Goal: Task Accomplishment & Management: Manage account settings

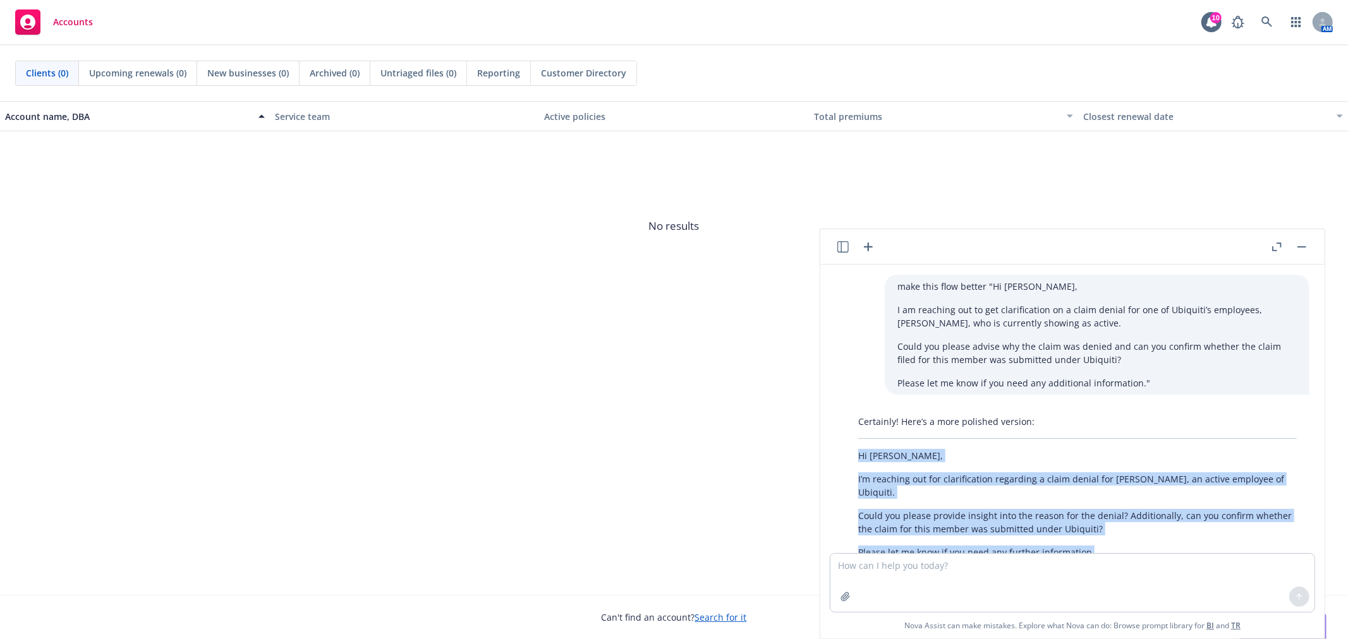
scroll to position [78, 0]
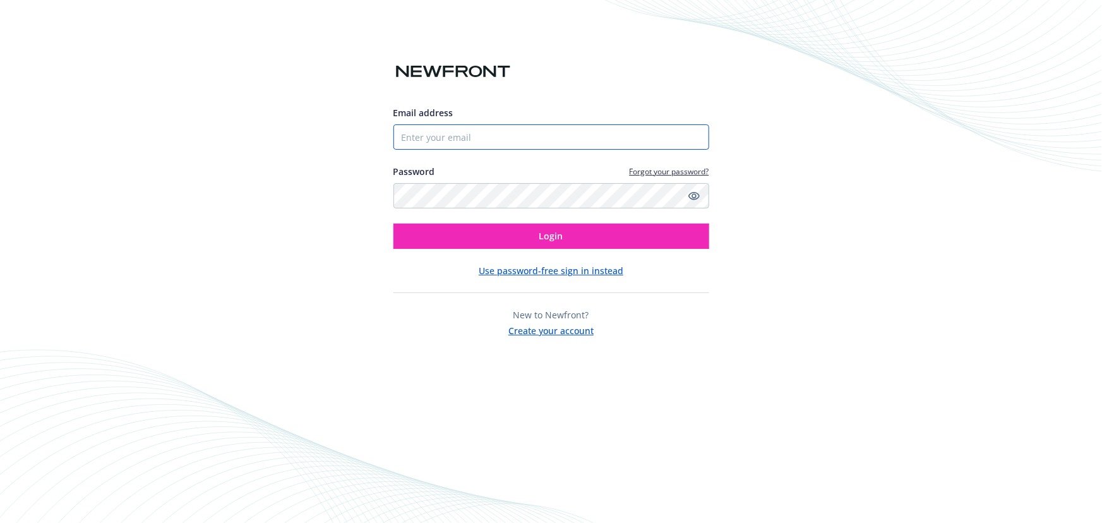
click at [603, 136] on input "Email address" at bounding box center [552, 136] width 316 height 25
type input "[EMAIL_ADDRESS][DOMAIN_NAME]"
click at [394, 224] on button "Login" at bounding box center [552, 236] width 316 height 25
click at [692, 200] on icon "Show password" at bounding box center [693, 196] width 11 height 8
click at [394, 224] on button "Login" at bounding box center [552, 236] width 316 height 25
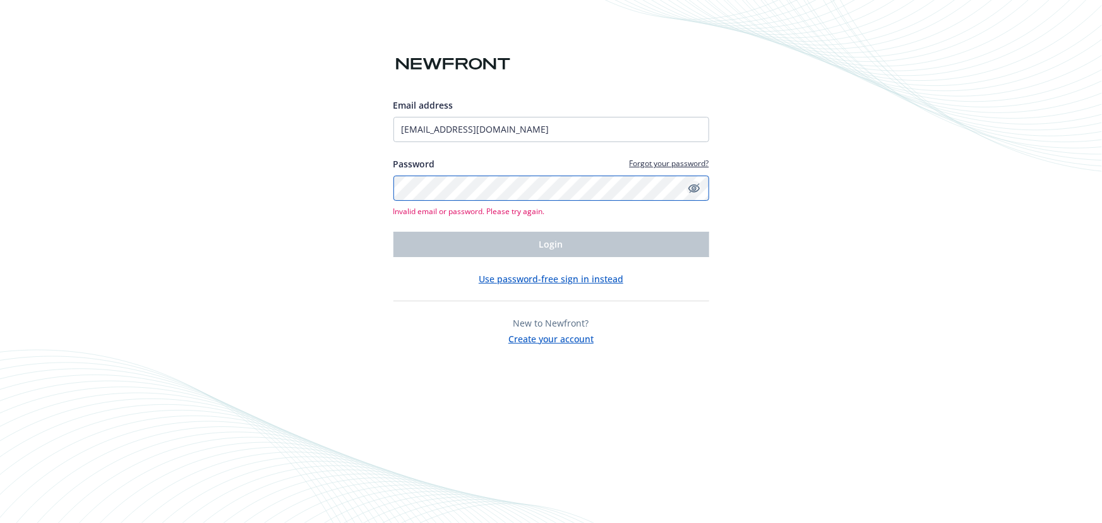
click at [353, 169] on div "Email address marina.sambel@newfront.com Password Forgot your password? Invalid…" at bounding box center [551, 261] width 1102 height 523
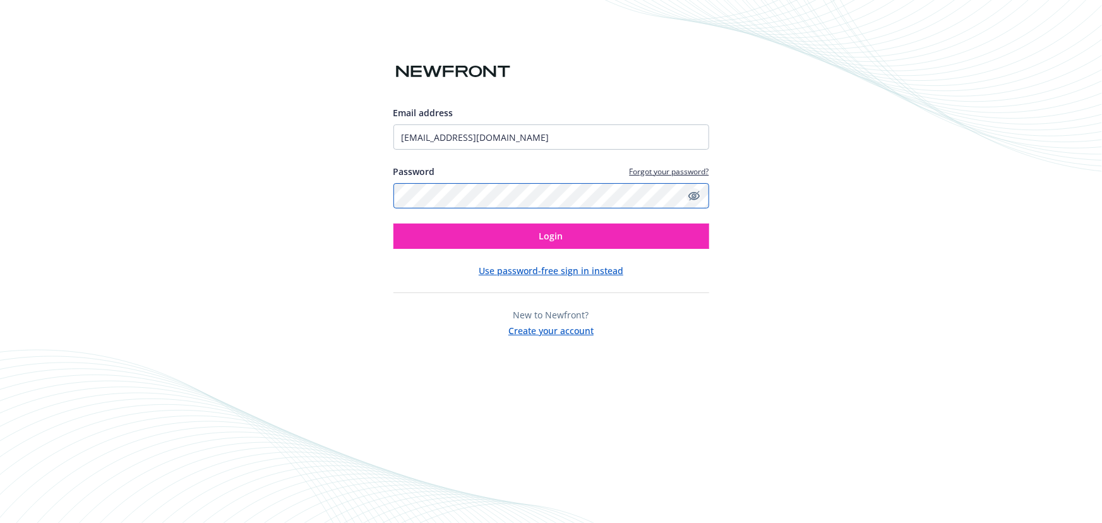
click at [394, 224] on button "Login" at bounding box center [552, 236] width 316 height 25
click at [692, 195] on icon "Hide password" at bounding box center [694, 195] width 15 height 15
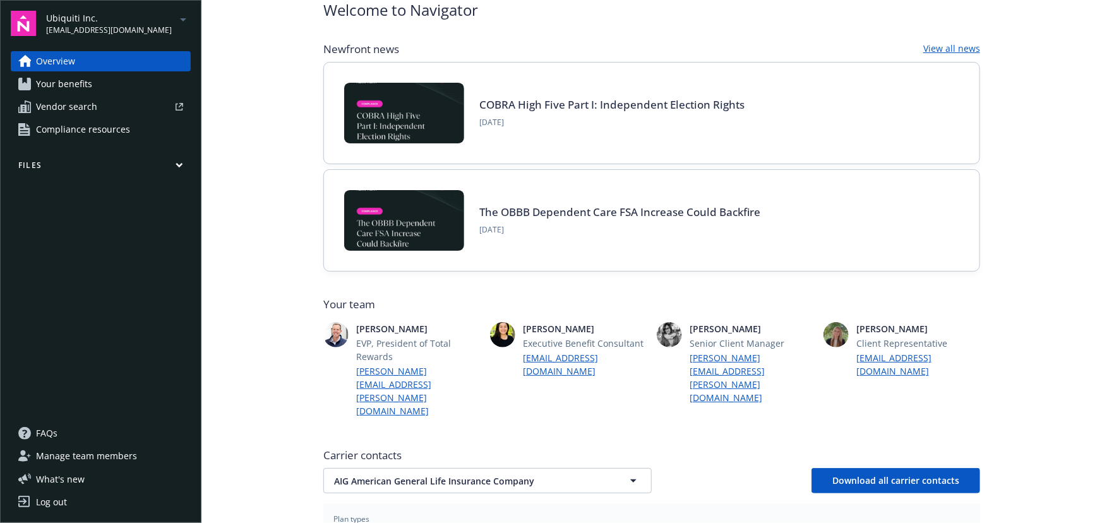
scroll to position [229, 0]
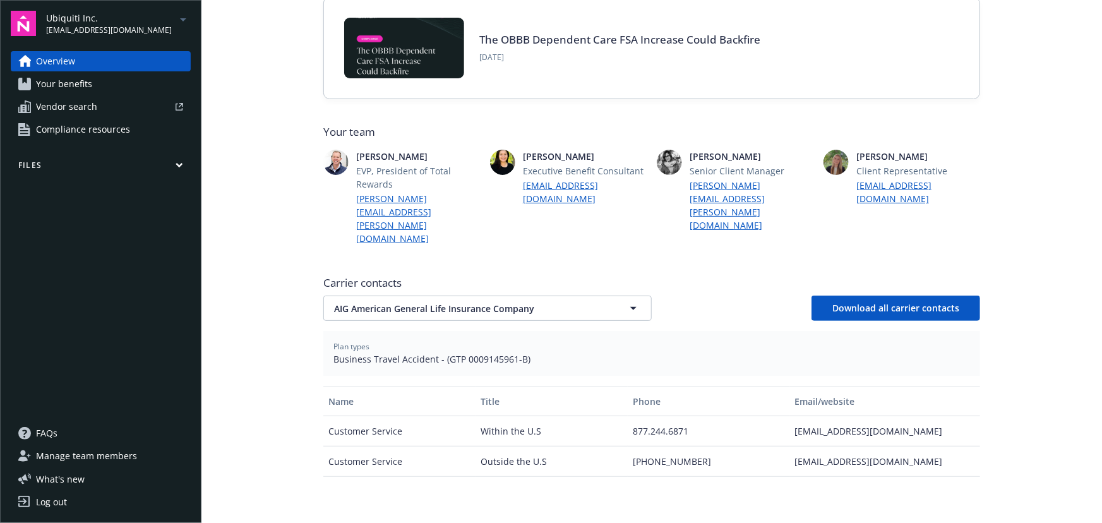
click at [171, 11] on div "Ubiquiti Inc. [EMAIL_ADDRESS][DOMAIN_NAME]" at bounding box center [118, 23] width 145 height 25
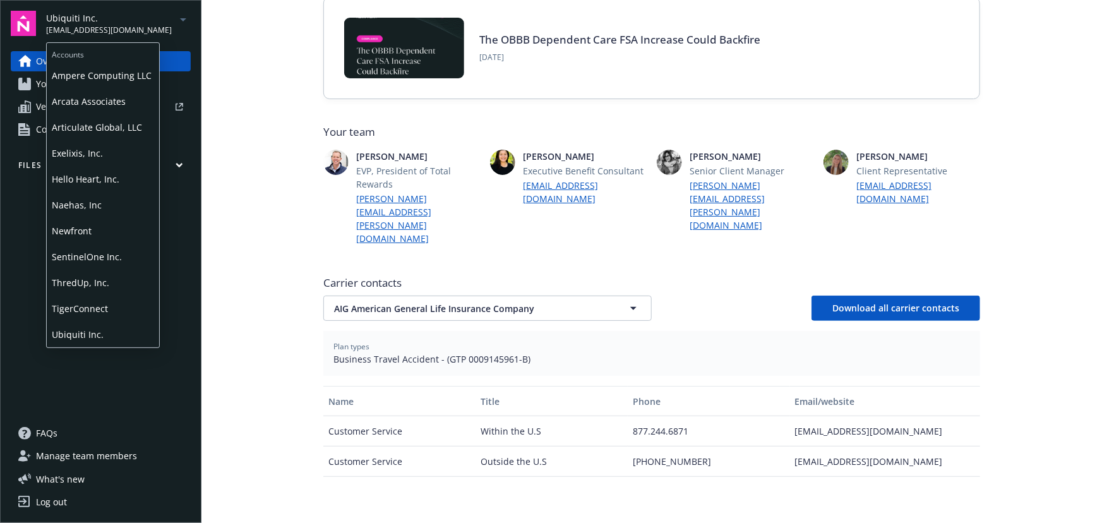
click at [107, 153] on span "Exelixis, Inc." at bounding box center [103, 153] width 102 height 26
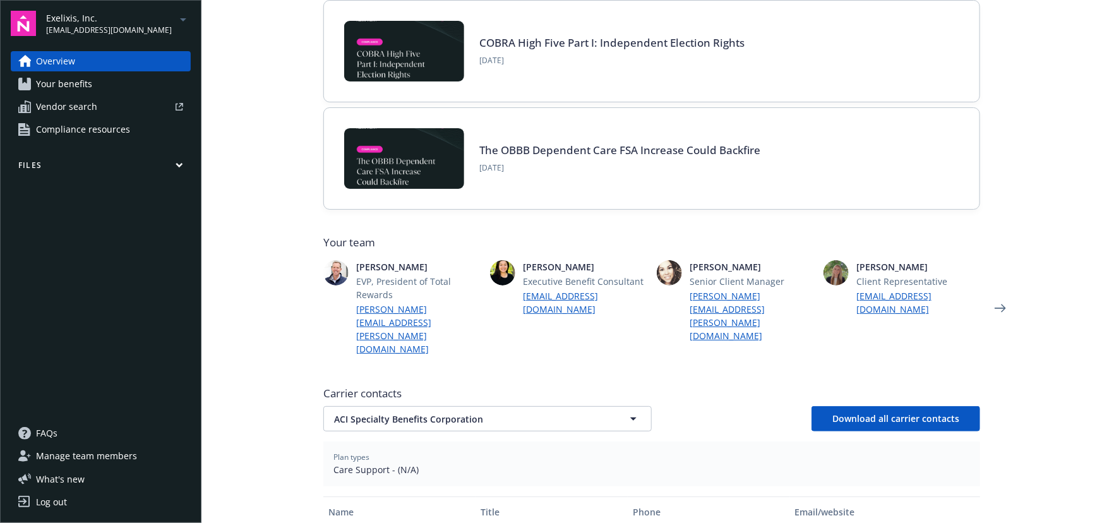
scroll to position [344, 0]
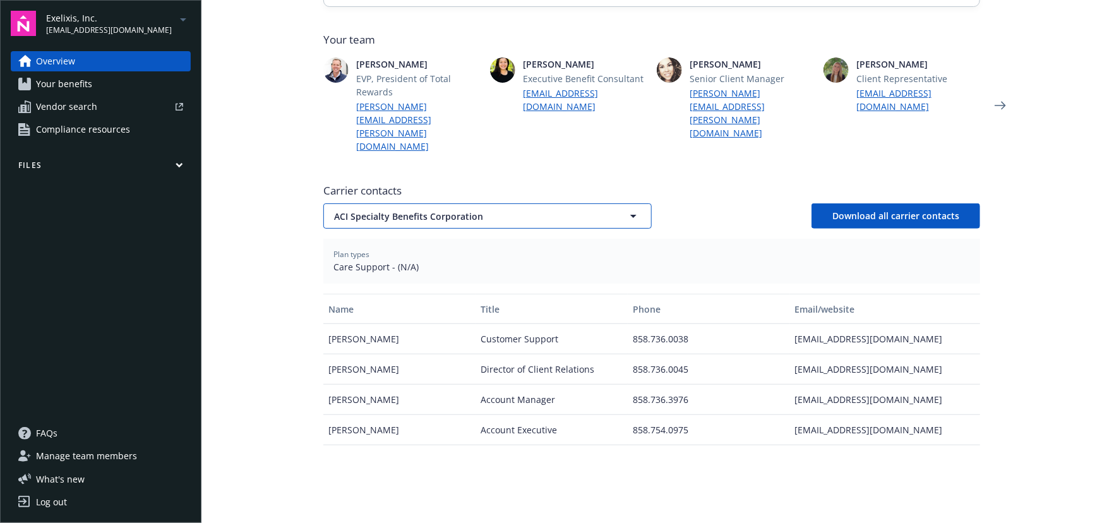
click at [481, 210] on span "ACI Specialty Benefits Corporation" at bounding box center [465, 216] width 263 height 13
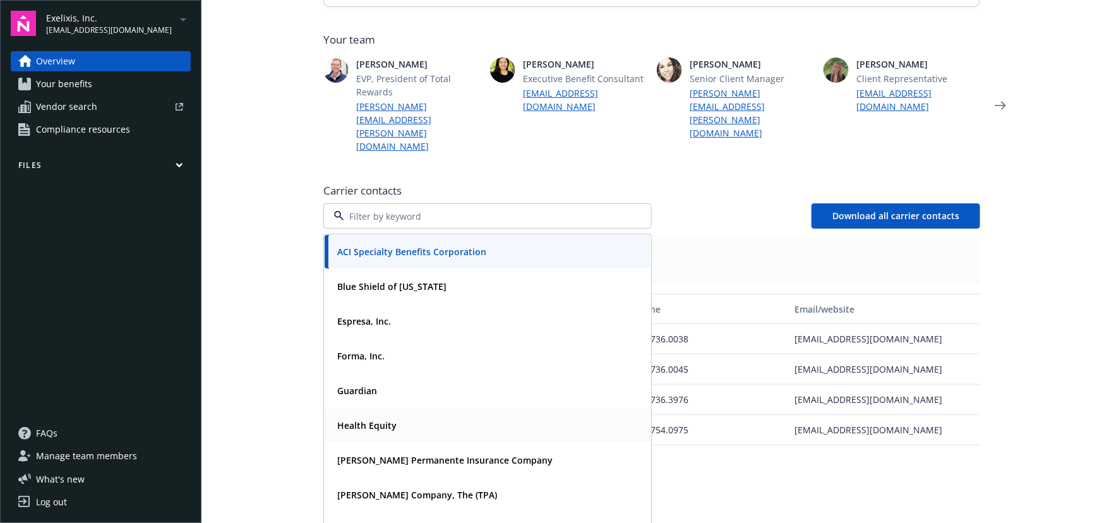
click at [421, 416] on div "Health Equity" at bounding box center [487, 425] width 311 height 18
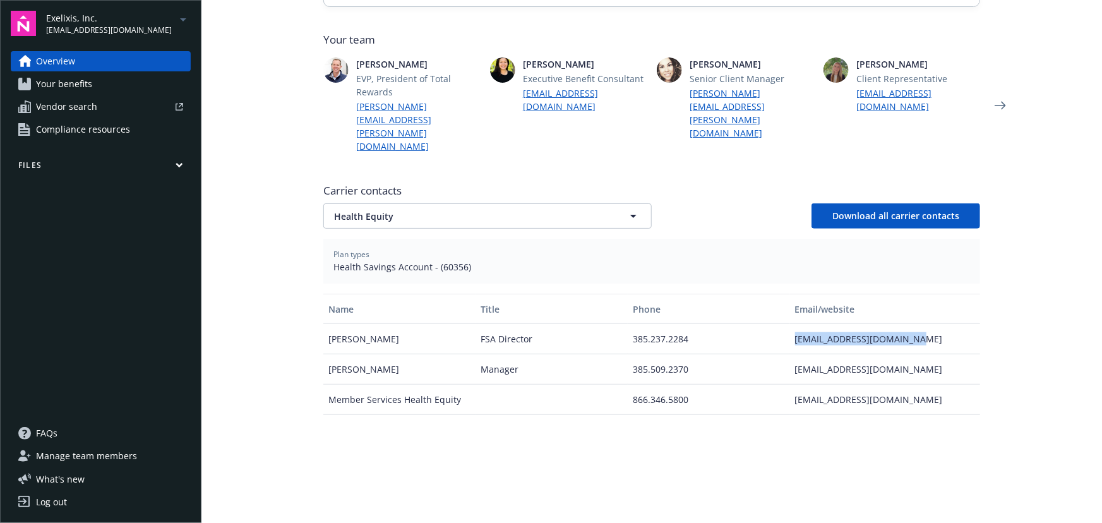
drag, startPoint x: 788, startPoint y: 298, endPoint x: 905, endPoint y: 298, distance: 116.9
click at [905, 324] on div "[EMAIL_ADDRESS][DOMAIN_NAME]" at bounding box center [885, 339] width 190 height 30
drag, startPoint x: 781, startPoint y: 363, endPoint x: 999, endPoint y: 338, distance: 219.3
click at [966, 385] on div "Member Services Health Equity 866.346.5800 [EMAIL_ADDRESS][DOMAIN_NAME]" at bounding box center [651, 400] width 657 height 30
